Goal: Find specific page/section: Find specific page/section

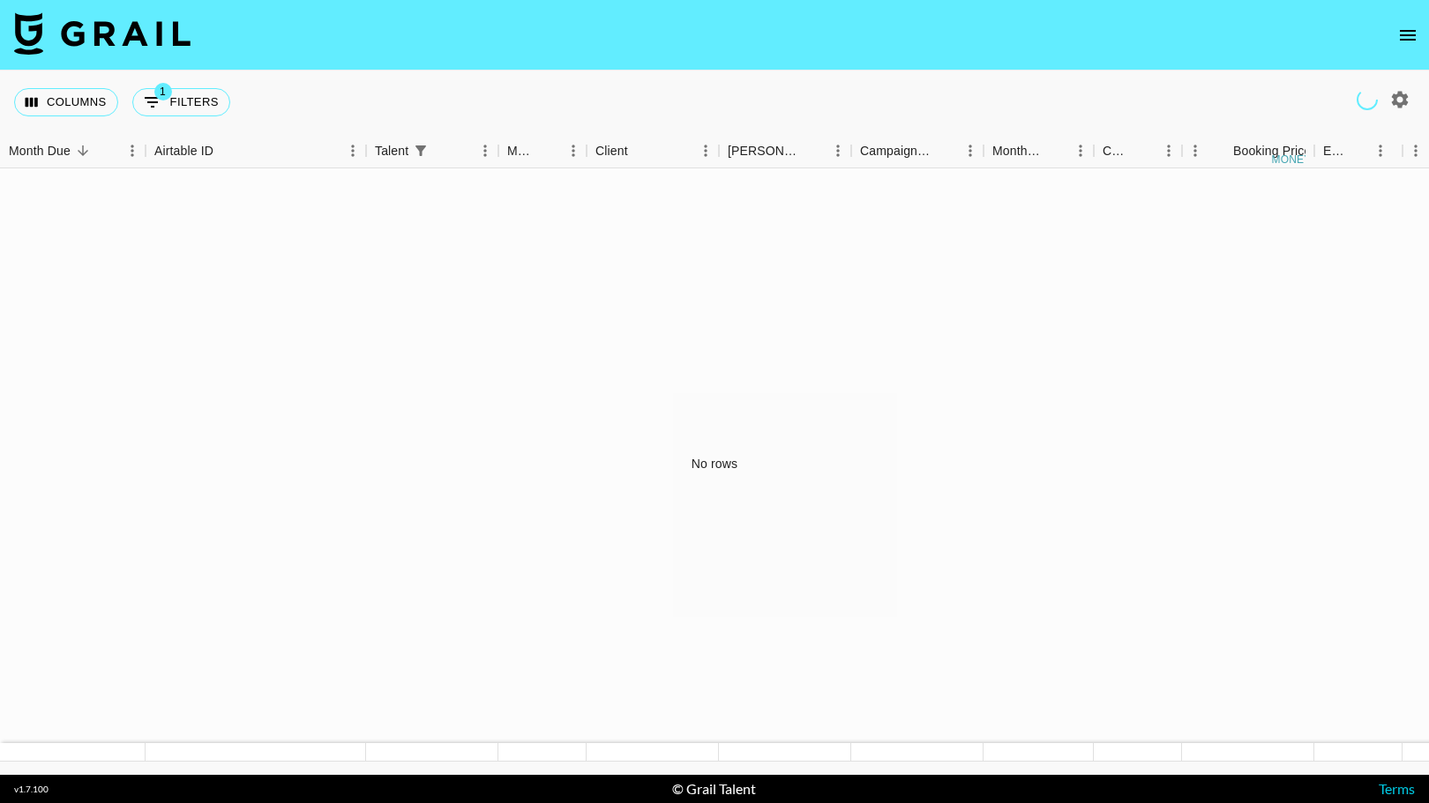
click at [1408, 30] on icon "open drawer" at bounding box center [1407, 35] width 16 height 11
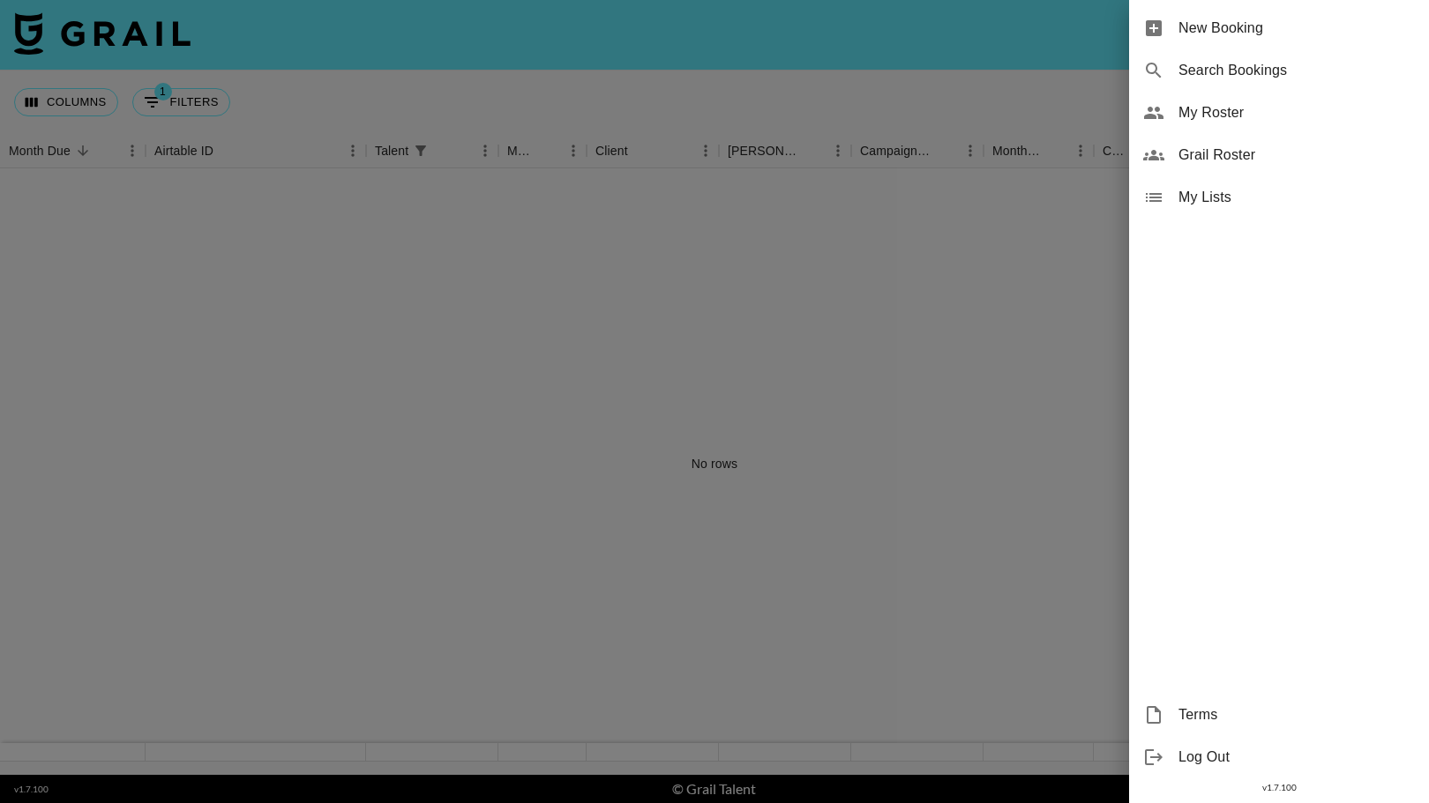
click at [1249, 152] on span "Grail Roster" at bounding box center [1296, 155] width 236 height 21
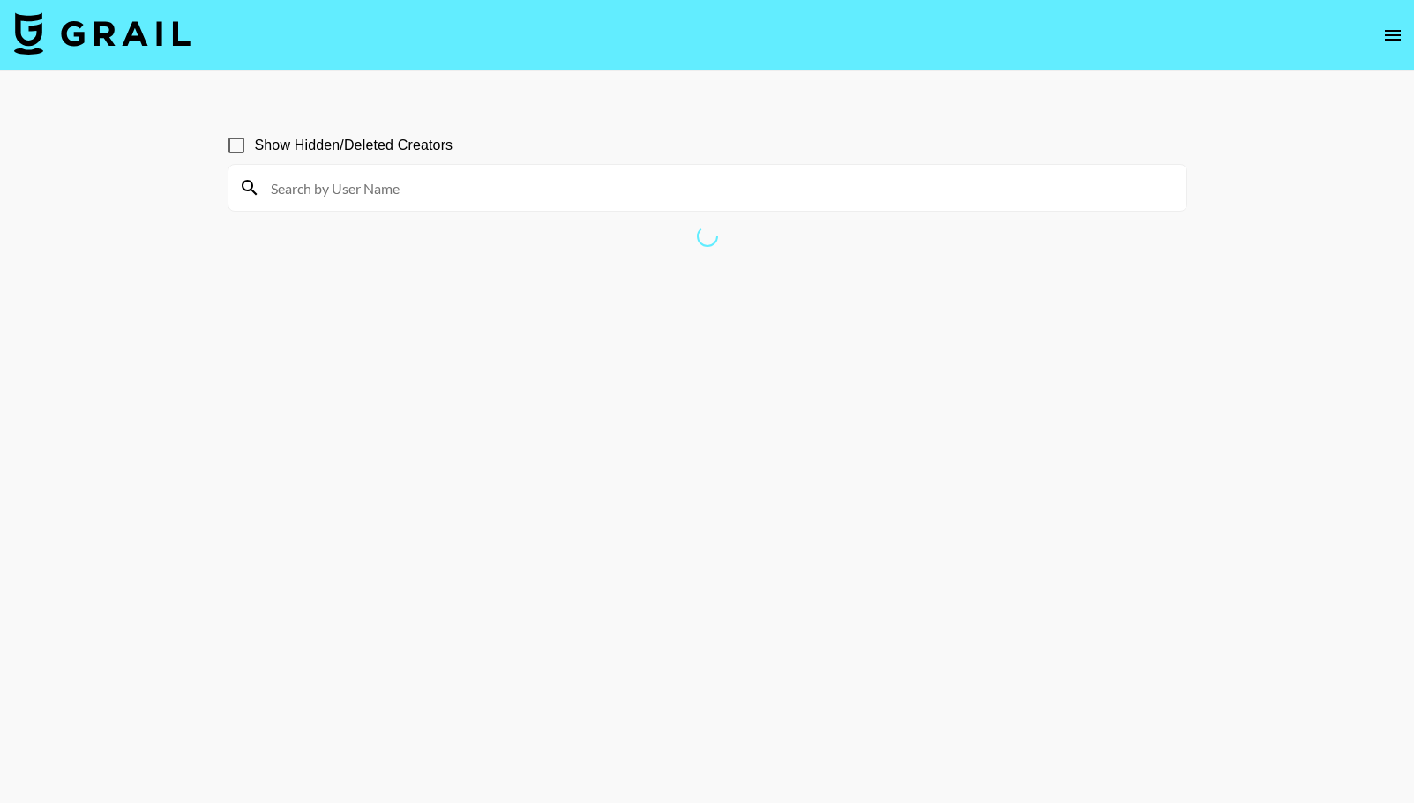
click at [453, 195] on input at bounding box center [717, 188] width 915 height 28
type input "dear_terryberry"
click at [279, 146] on span "Show Hidden/Deleted Creators" at bounding box center [354, 145] width 198 height 21
click at [255, 146] on input "Show Hidden/Deleted Creators" at bounding box center [236, 145] width 37 height 37
click at [236, 145] on input "Show Hidden/Deleted Creators" at bounding box center [236, 145] width 37 height 37
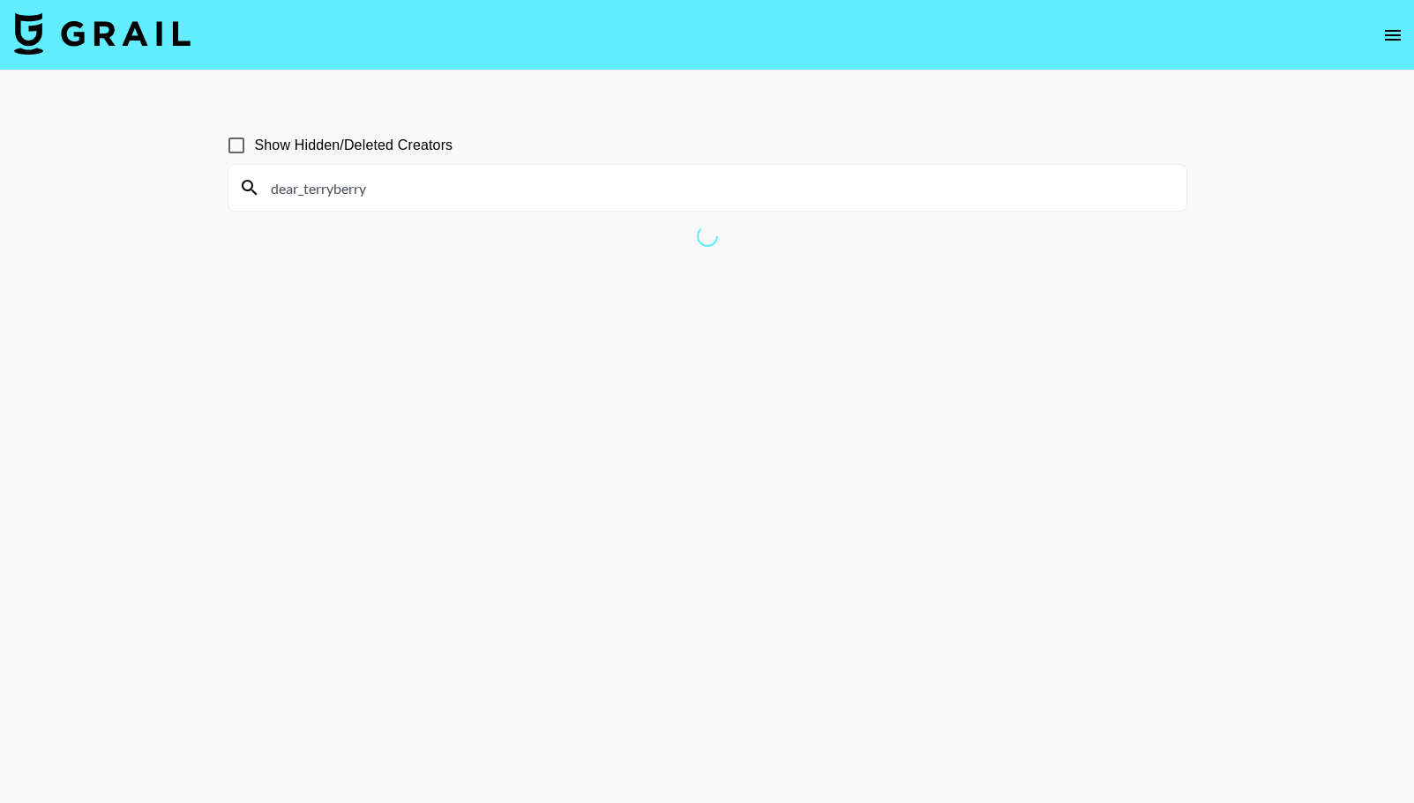
checkbox input "false"
click at [470, 193] on input "dear_terryberry" at bounding box center [717, 188] width 915 height 28
type input "bambi.faerie"
click at [235, 148] on input "Show Hidden/Deleted Creators" at bounding box center [236, 145] width 37 height 37
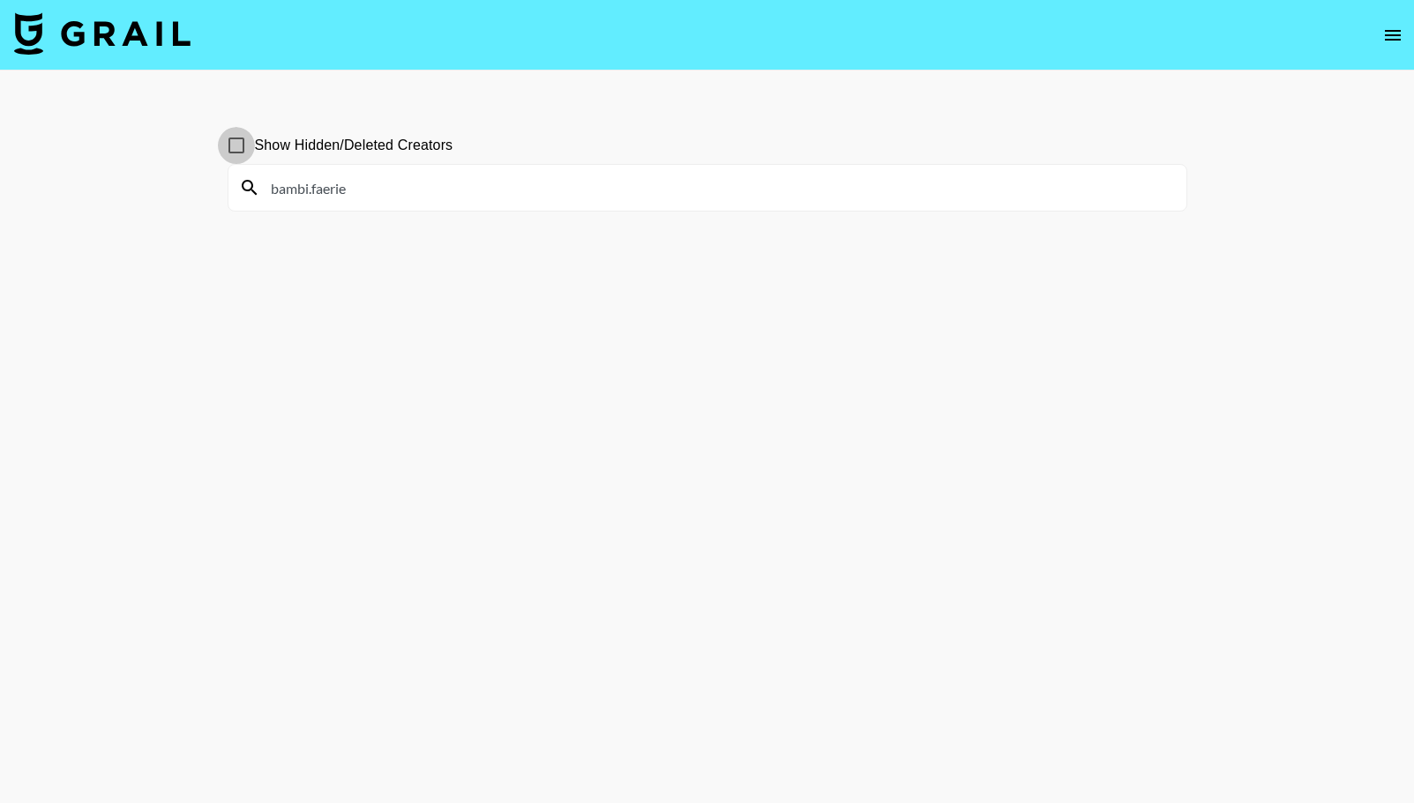
checkbox input "true"
click at [371, 202] on div "bambi.faerie" at bounding box center [707, 188] width 958 height 46
click at [343, 190] on input "bambi.faerie" at bounding box center [717, 188] width 915 height 28
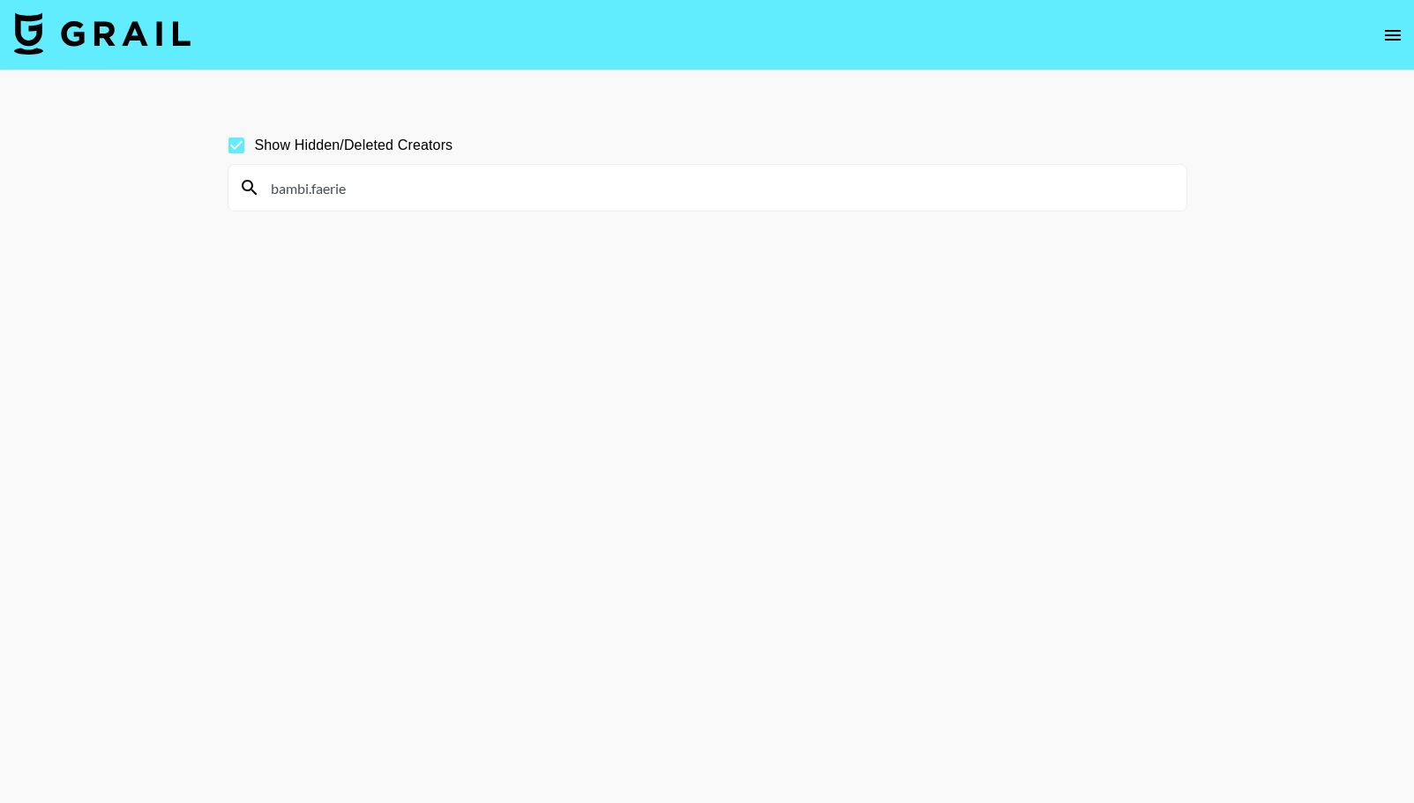
click at [343, 190] on input "bambi.faerie" at bounding box center [717, 188] width 915 height 28
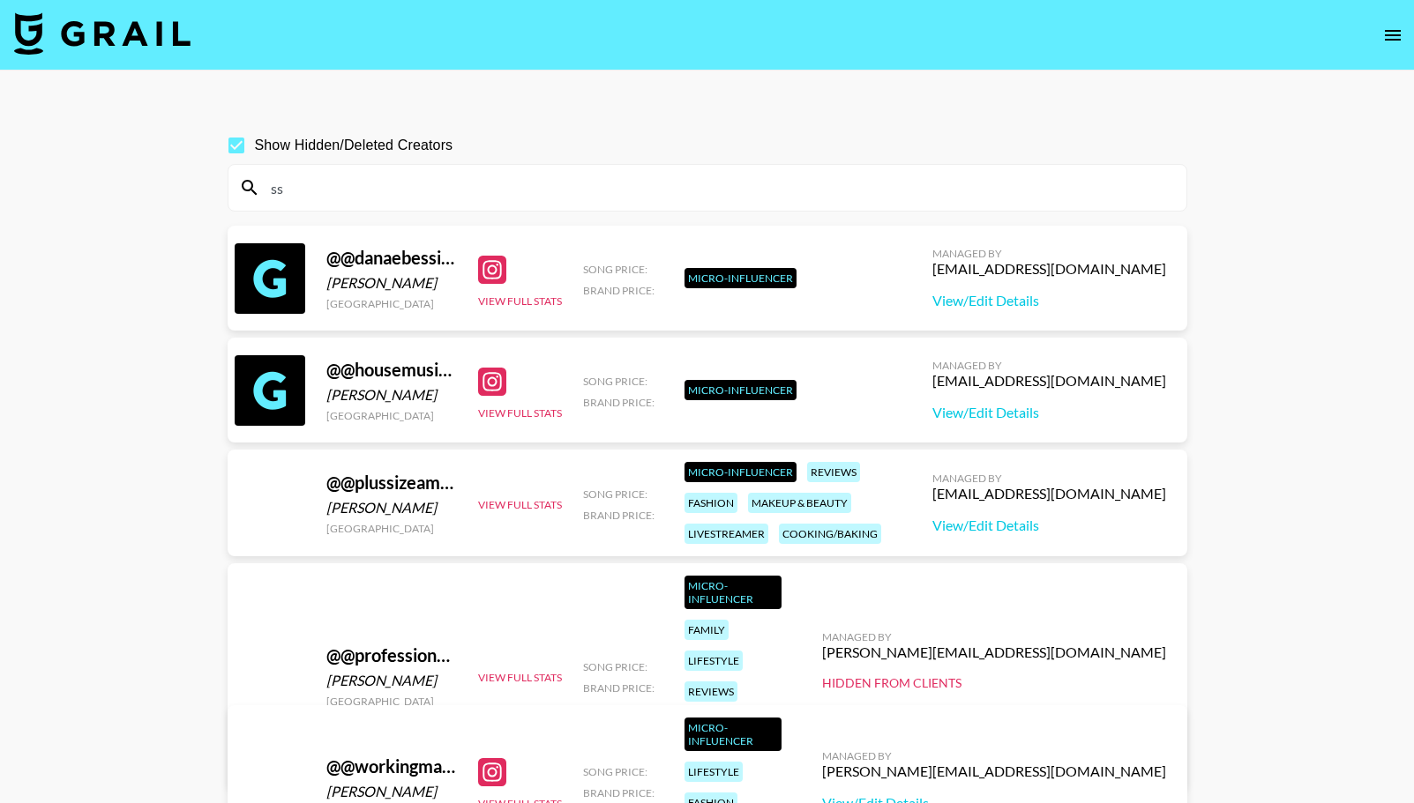
type input "s"
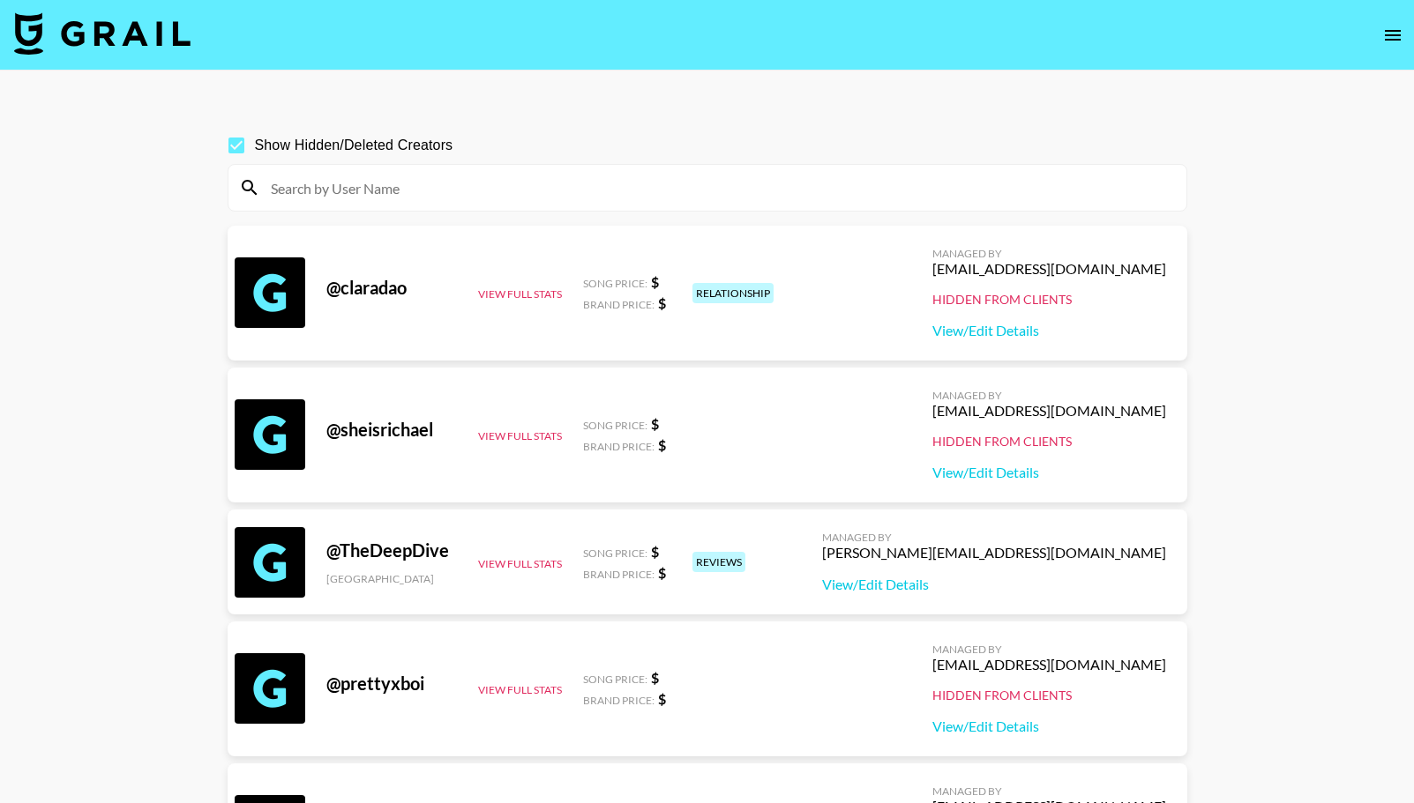
click at [456, 199] on input at bounding box center [717, 188] width 915 height 28
paste input "simply.siena"
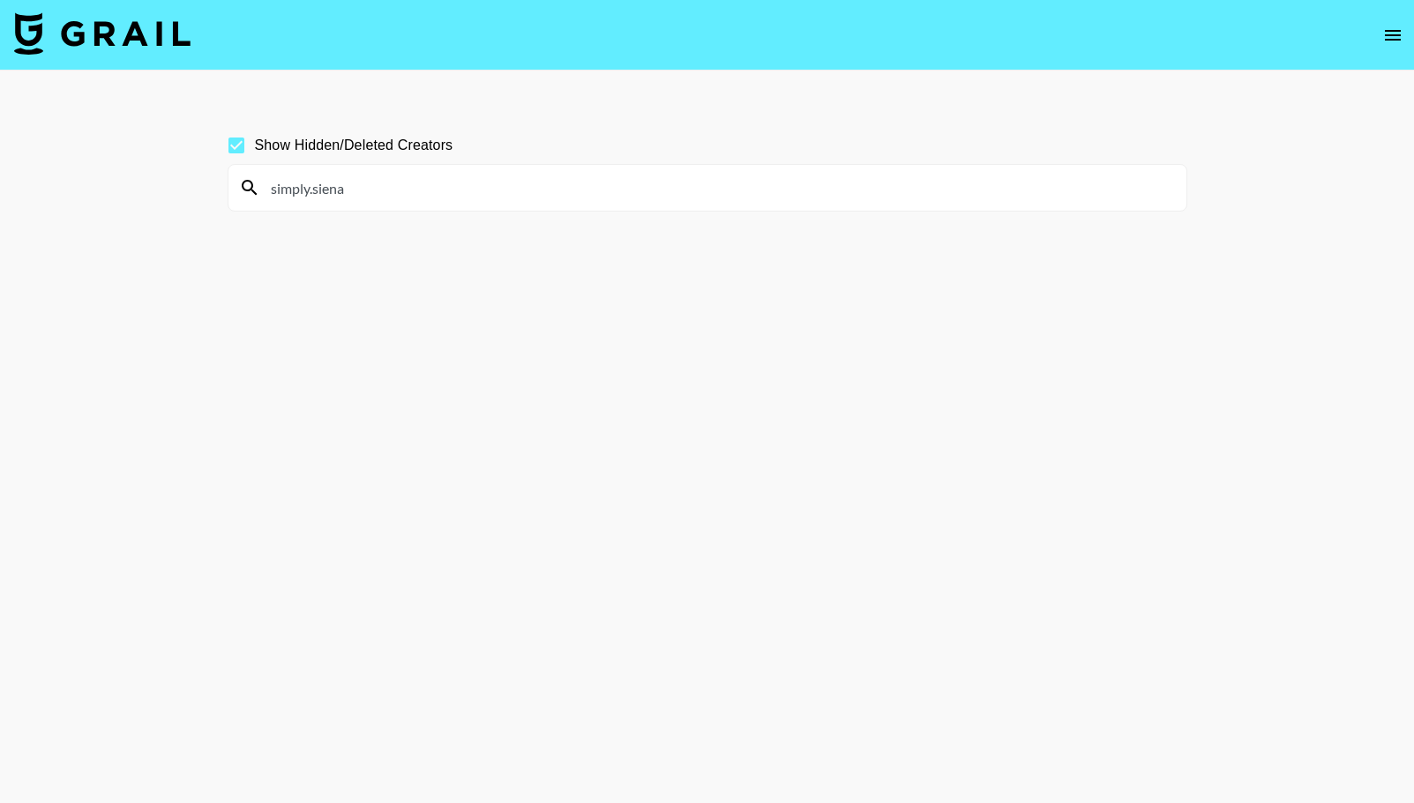
click at [477, 198] on input "simply.siena" at bounding box center [717, 188] width 915 height 28
click at [417, 187] on input "sommyyah" at bounding box center [717, 188] width 915 height 28
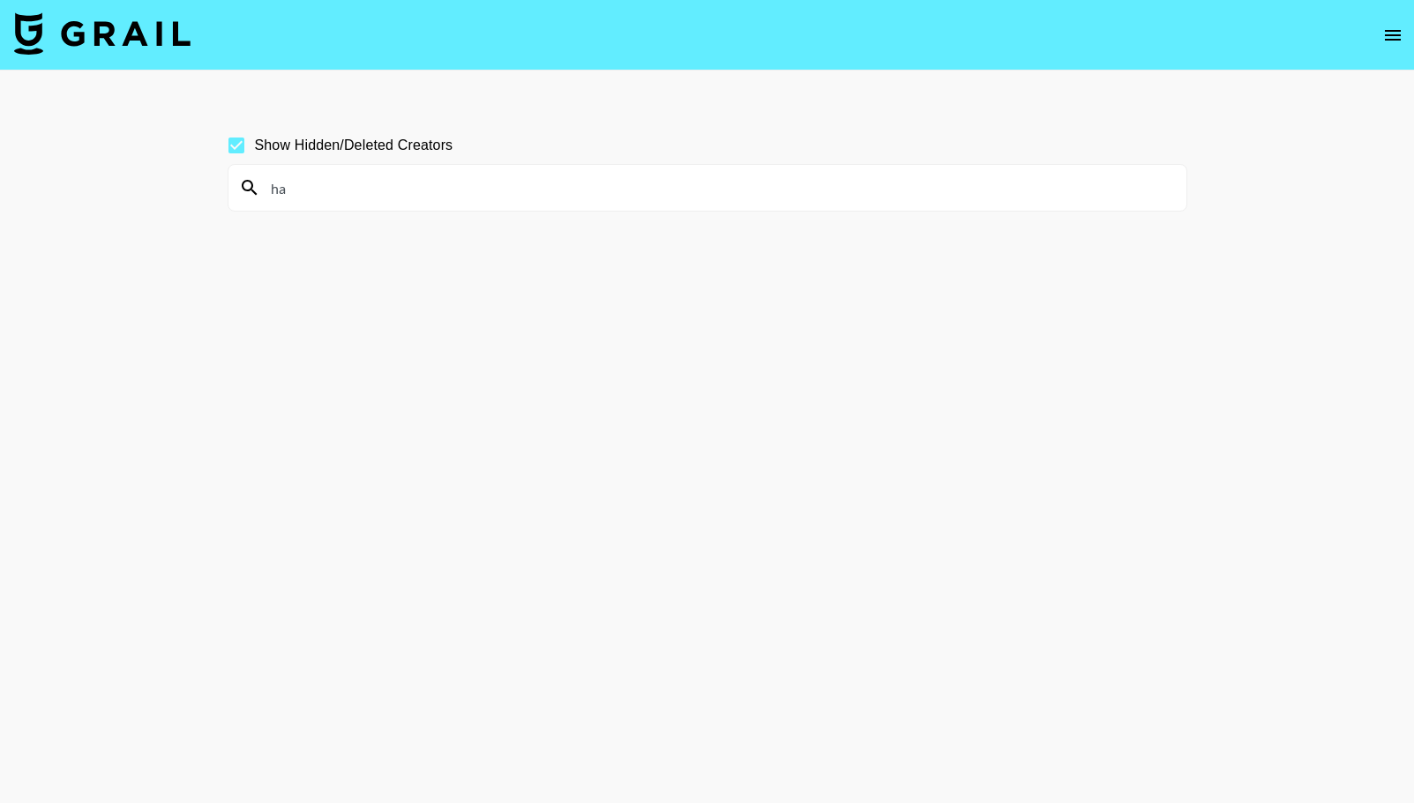
type input "h"
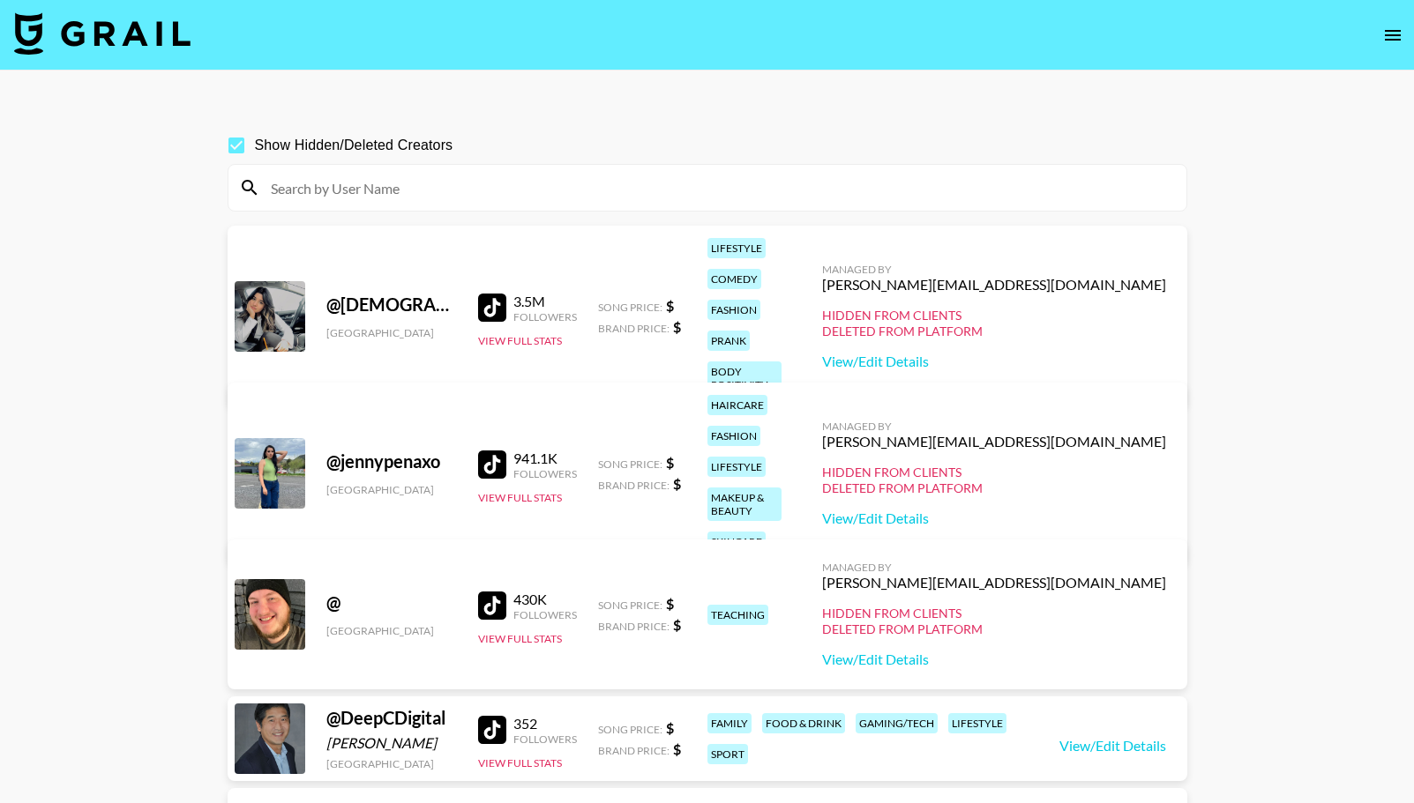
click at [383, 188] on input at bounding box center [717, 188] width 915 height 28
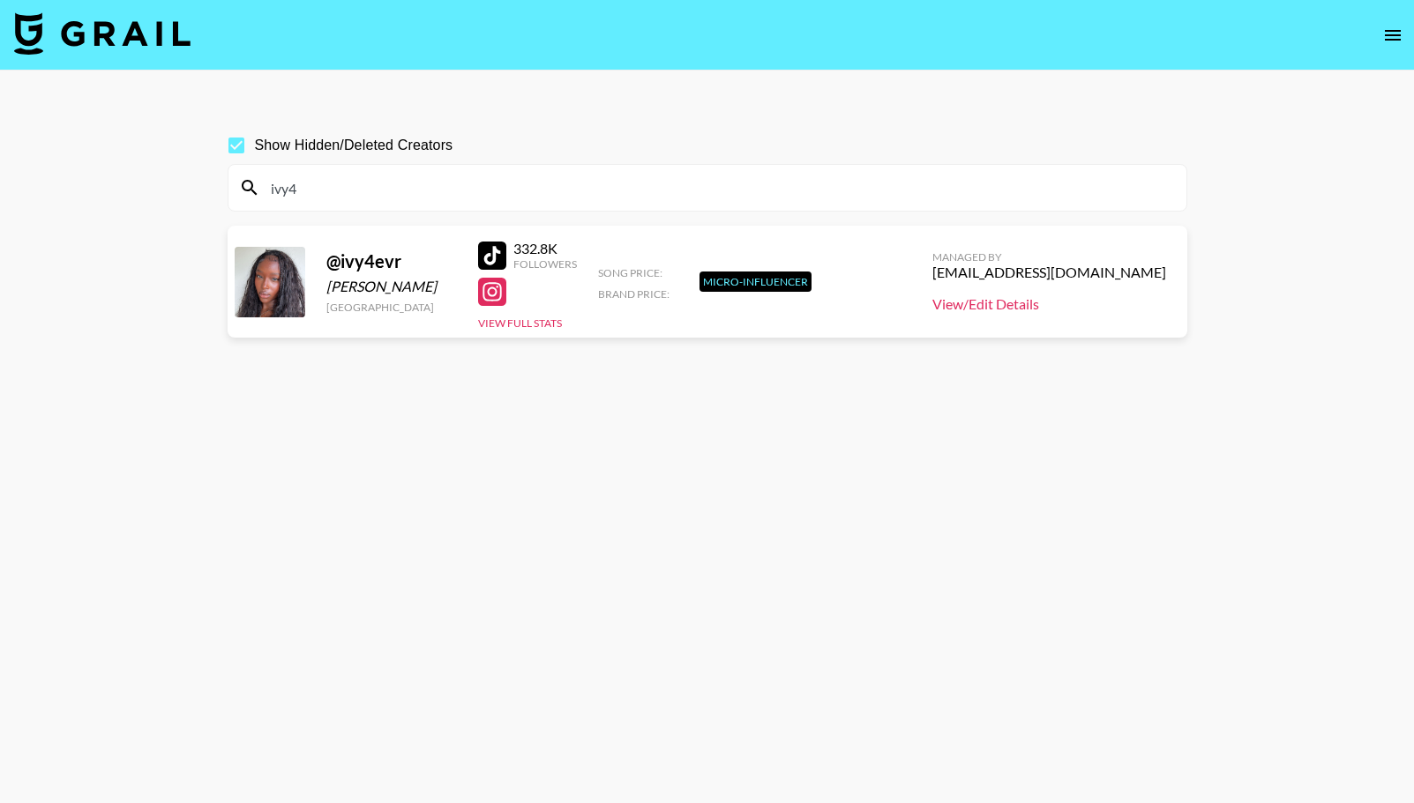
click at [999, 302] on link "View/Edit Details" at bounding box center [1049, 304] width 234 height 18
click at [377, 204] on div "ivy4" at bounding box center [707, 188] width 958 height 46
click at [354, 183] on input "ivy4" at bounding box center [717, 188] width 915 height 28
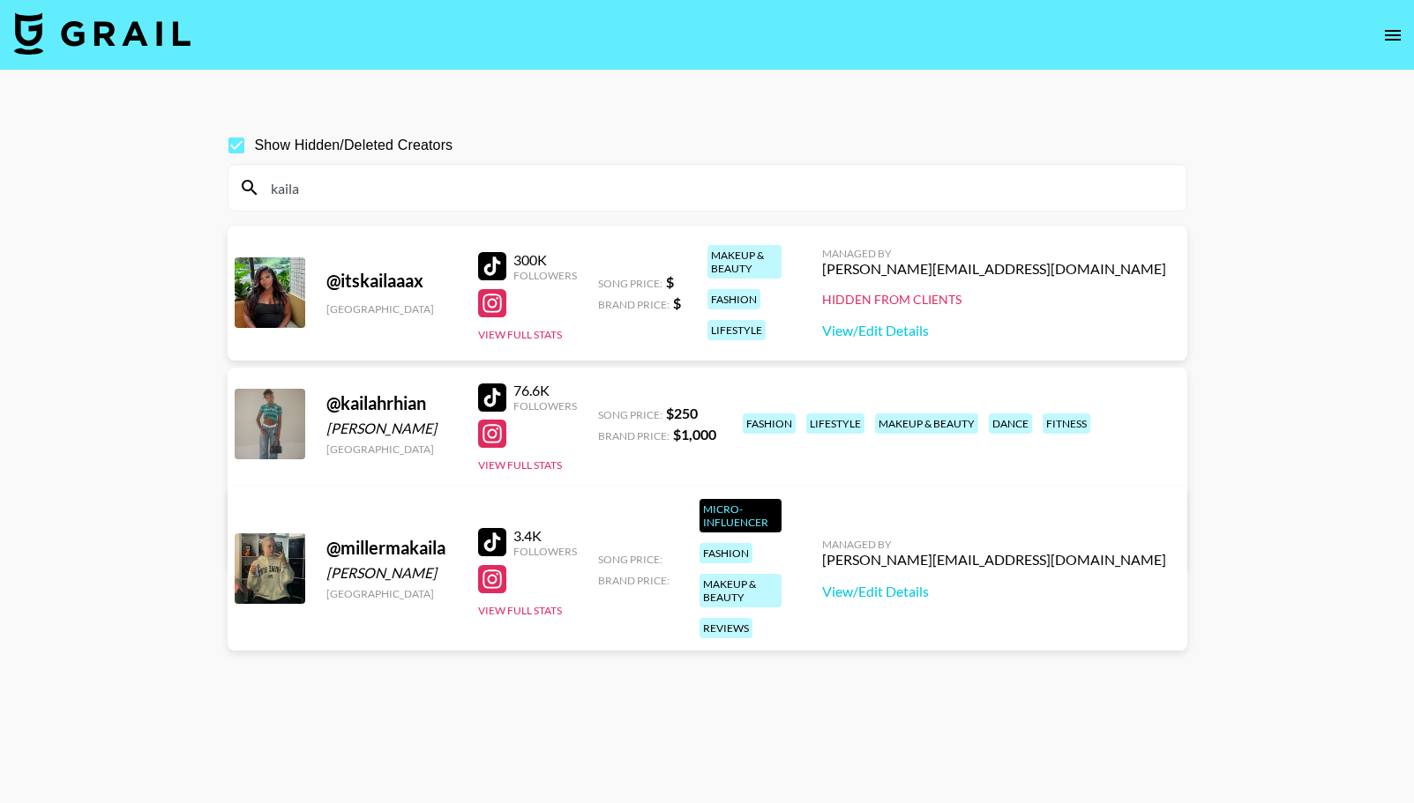
click at [319, 175] on input "kaila" at bounding box center [717, 188] width 915 height 28
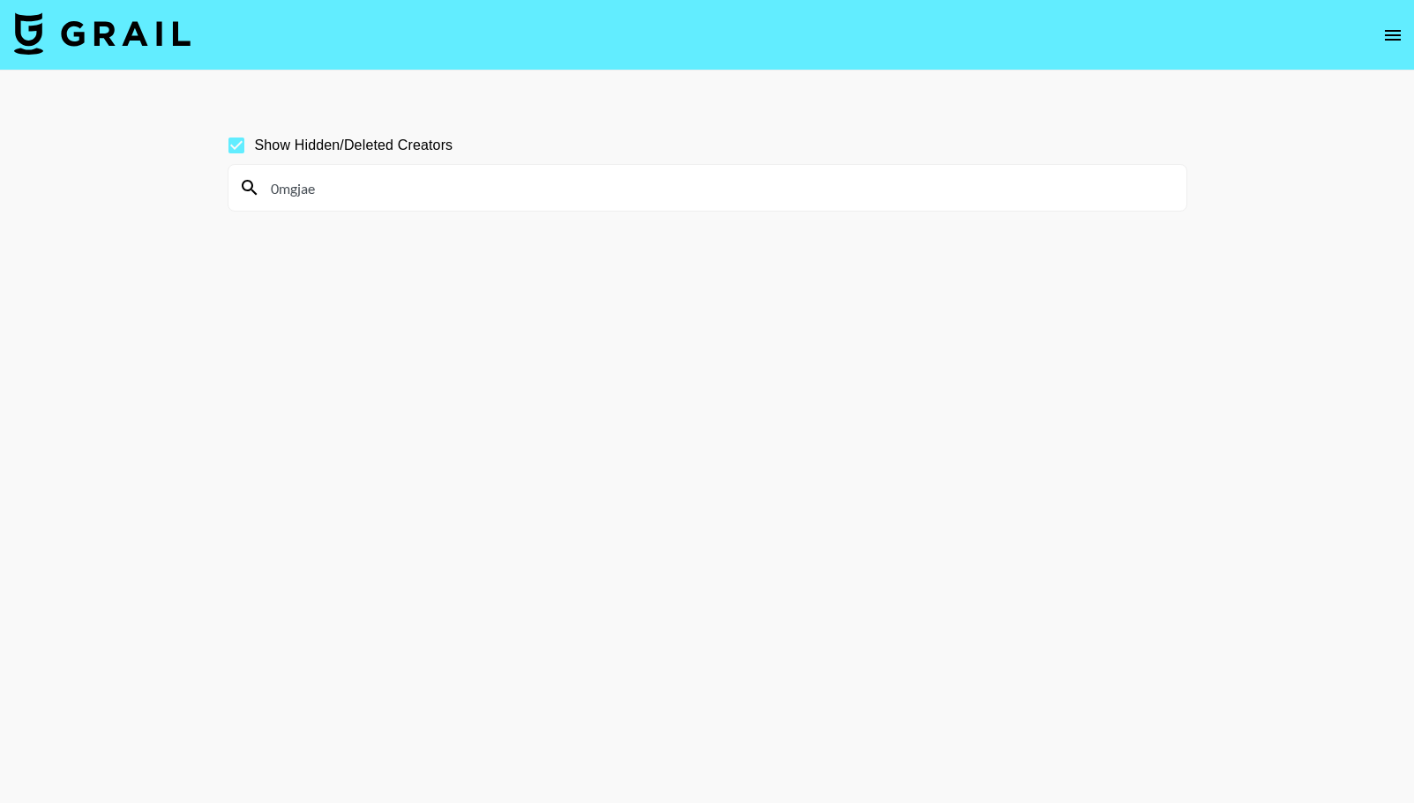
click at [334, 196] on input "0mgjae" at bounding box center [717, 188] width 915 height 28
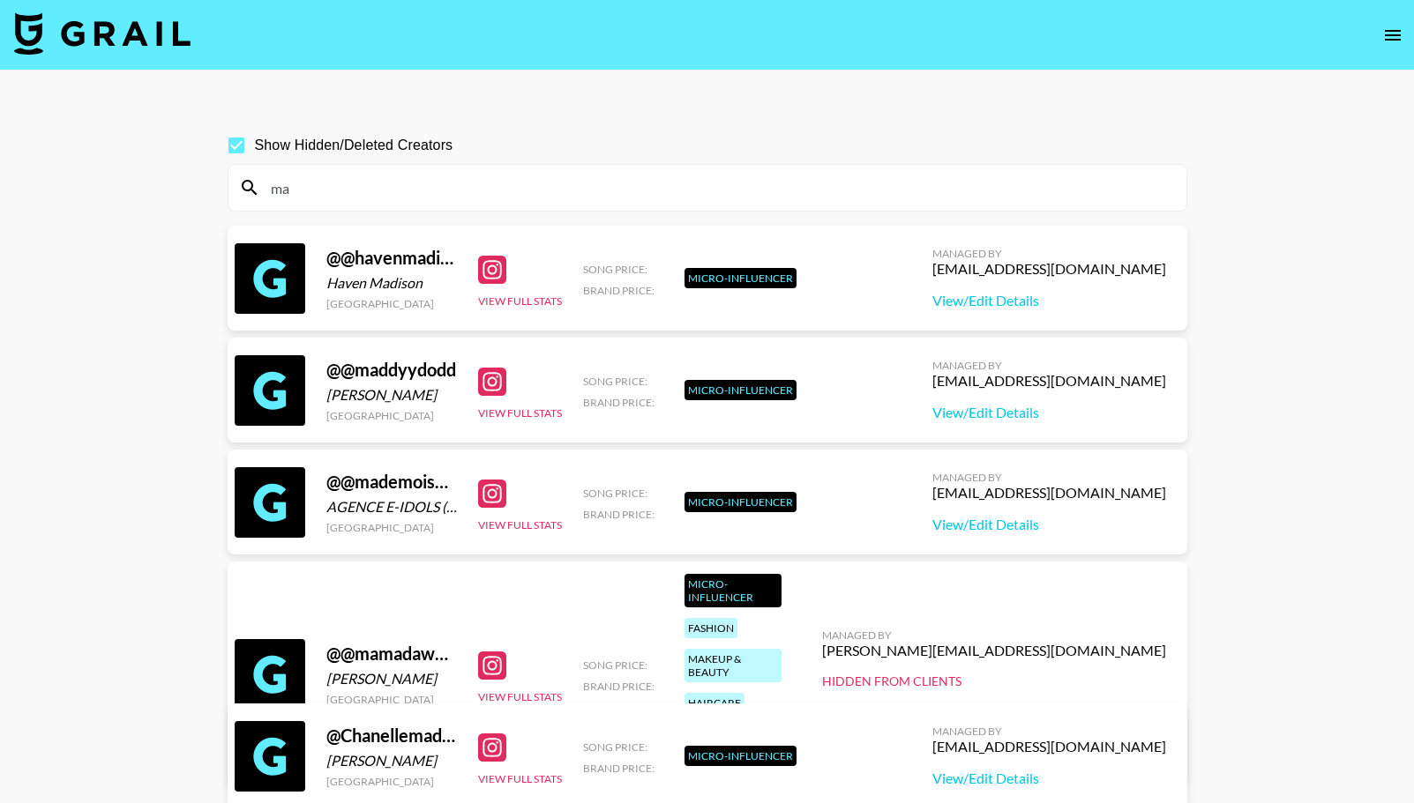
type input "m"
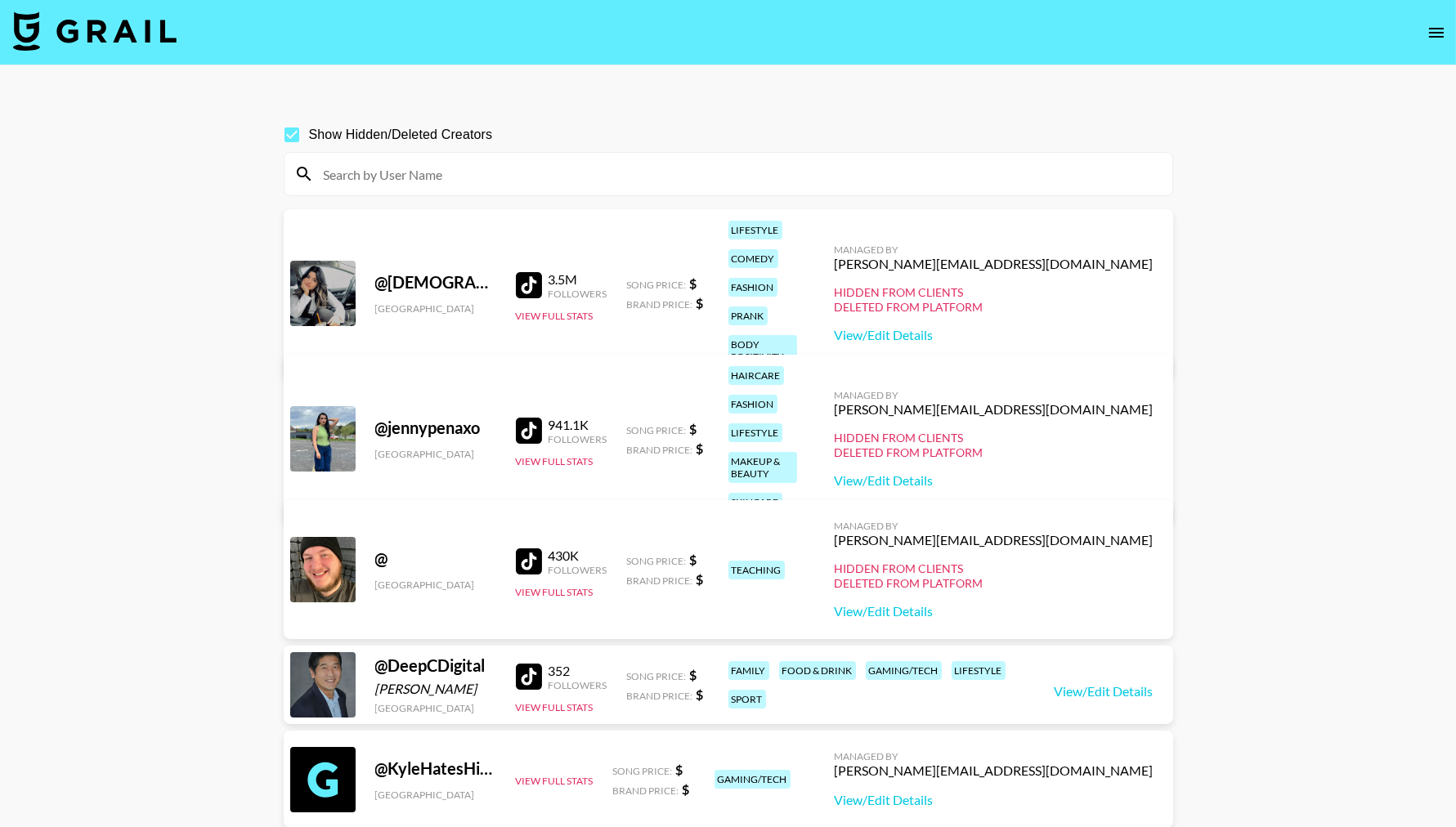
drag, startPoint x: 305, startPoint y: 168, endPoint x: 339, endPoint y: 185, distance: 38.0
click at [339, 185] on input at bounding box center [738, 174] width 848 height 26
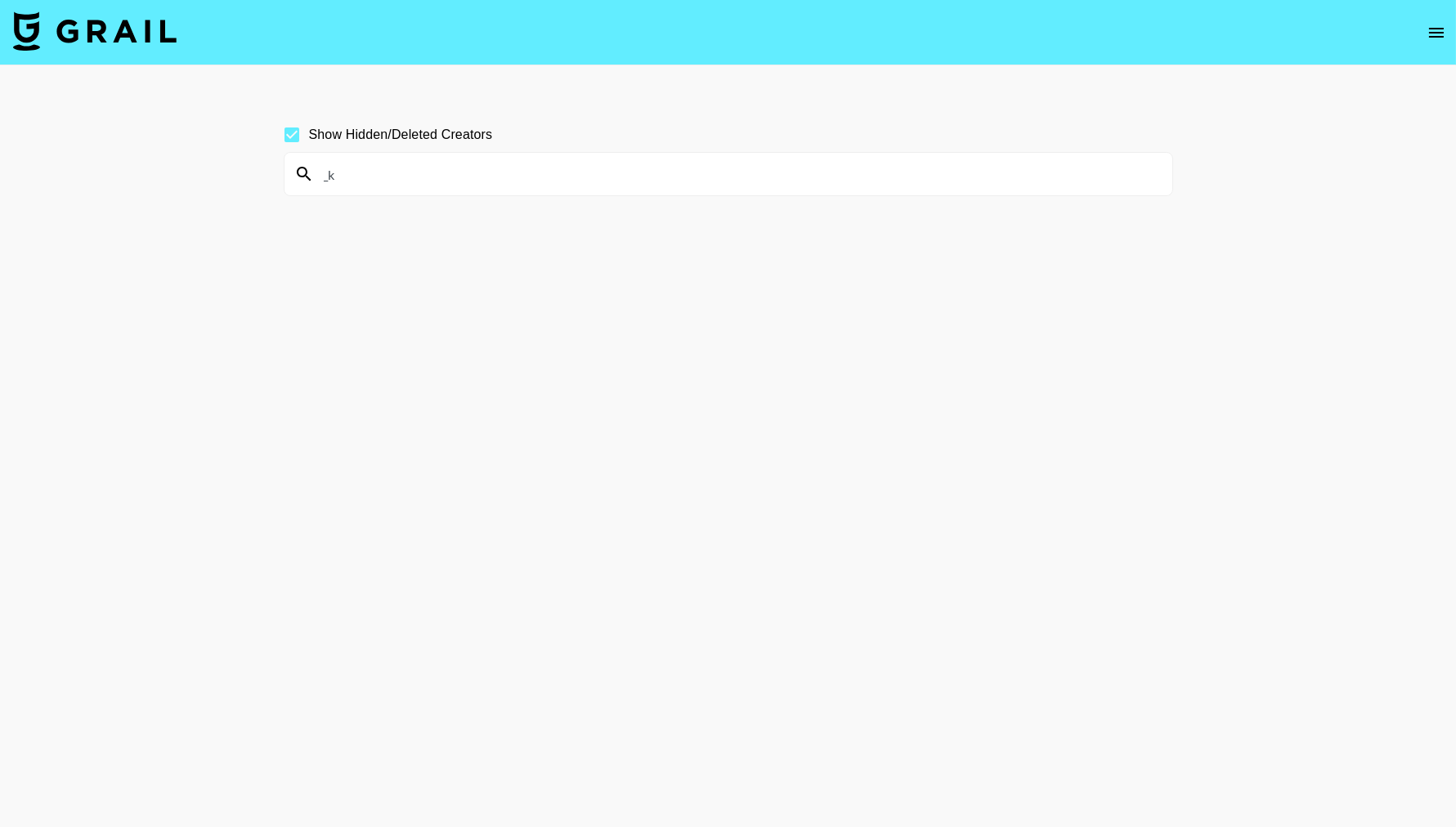
type input "_"
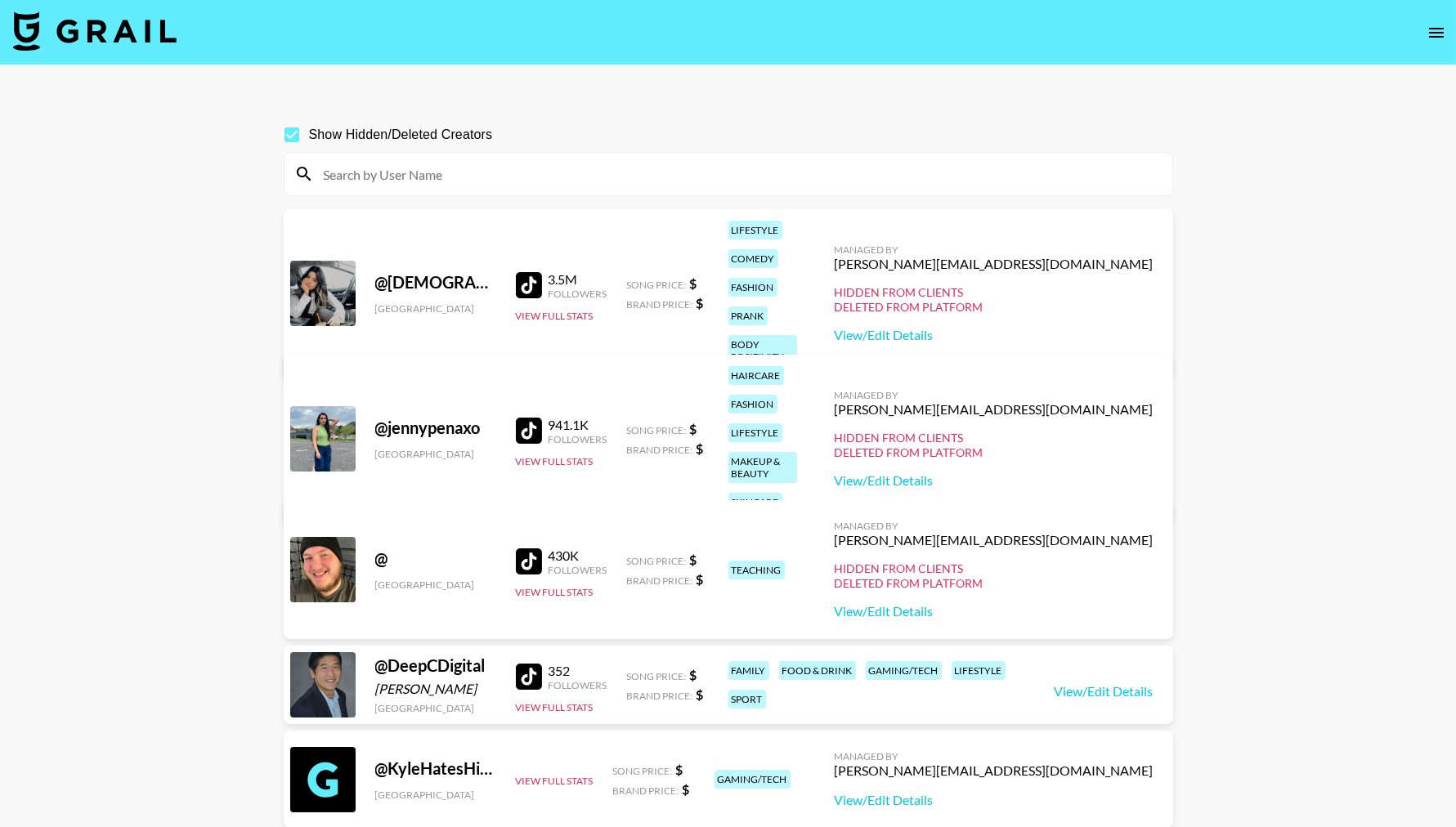
click at [362, 172] on input at bounding box center [738, 174] width 848 height 26
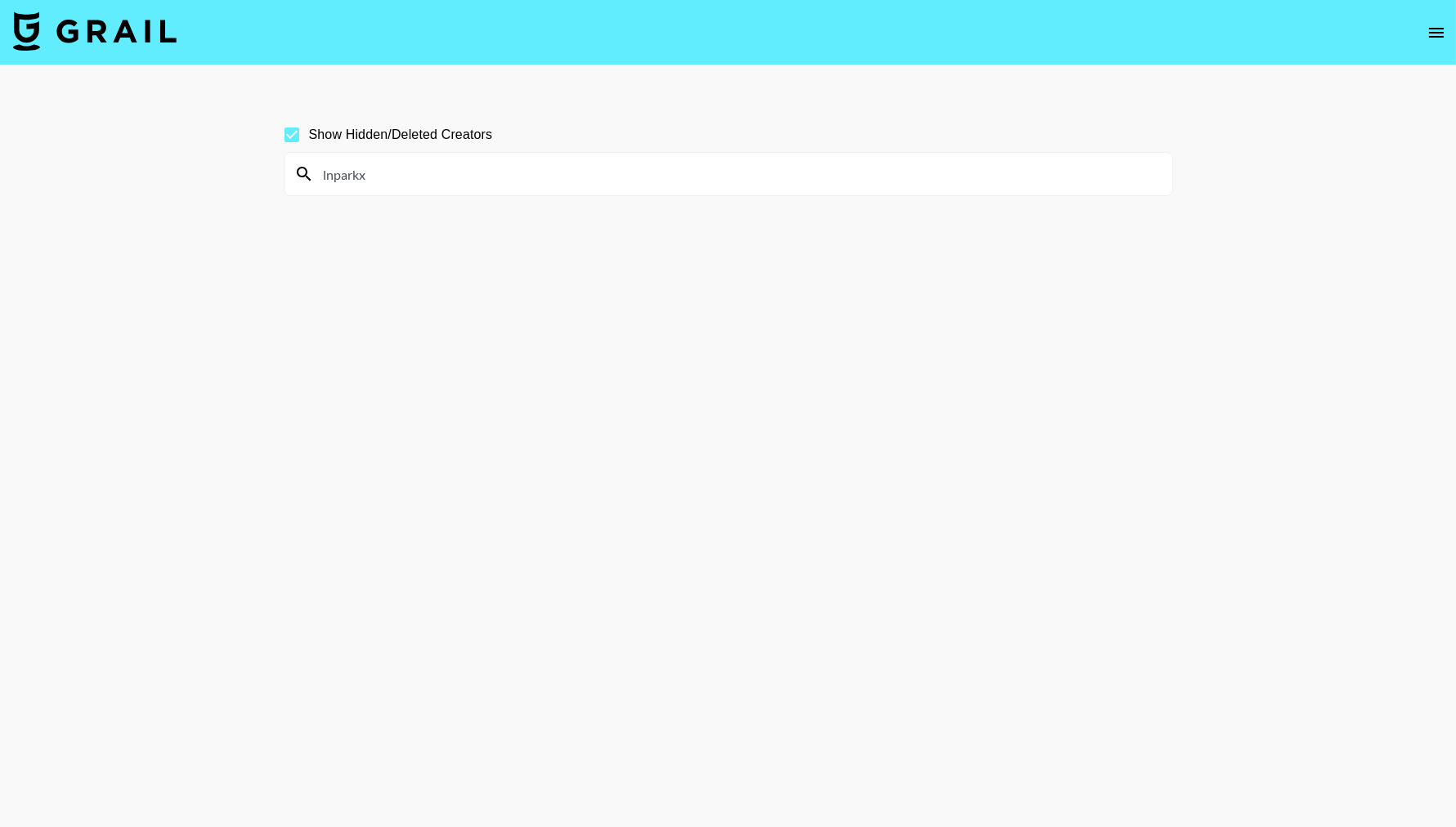
click at [500, 183] on input "lnparkx" at bounding box center [738, 174] width 848 height 26
type input "ellenparkk"
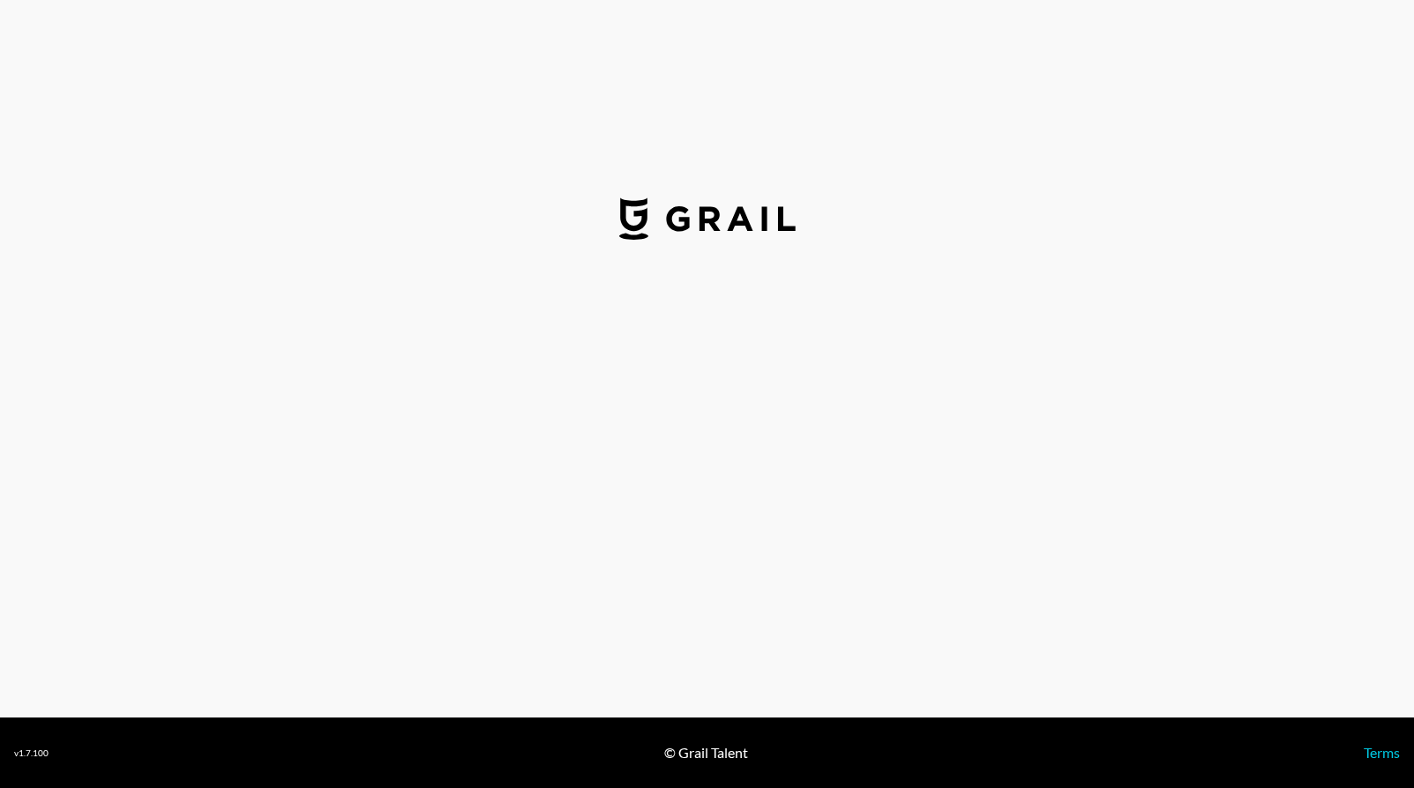
select select "USD"
